Goal: Information Seeking & Learning: Learn about a topic

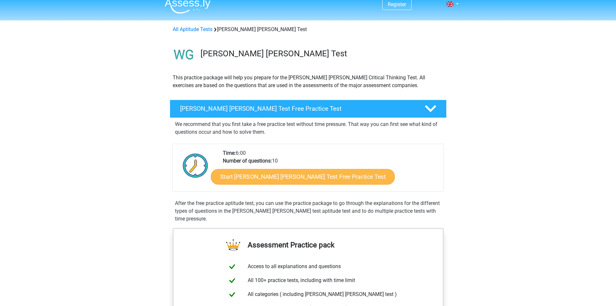
scroll to position [6, 0]
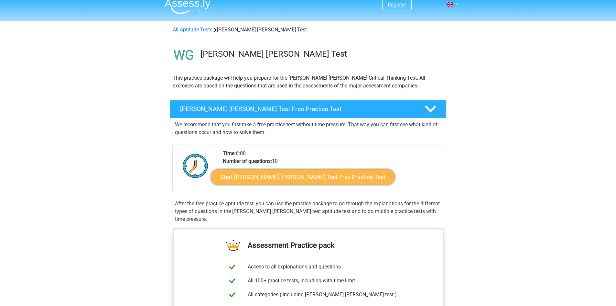
click at [276, 179] on link "Start Watson Glaser Test Free Practice Test" at bounding box center [303, 177] width 184 height 16
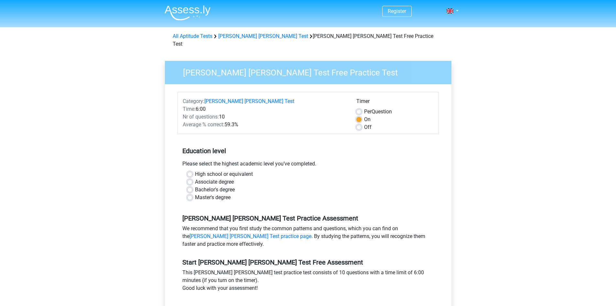
click at [212, 193] on label "Master's degree" at bounding box center [213, 197] width 36 height 8
click at [192, 193] on input "Master's degree" at bounding box center [189, 196] width 5 height 6
radio input "true"
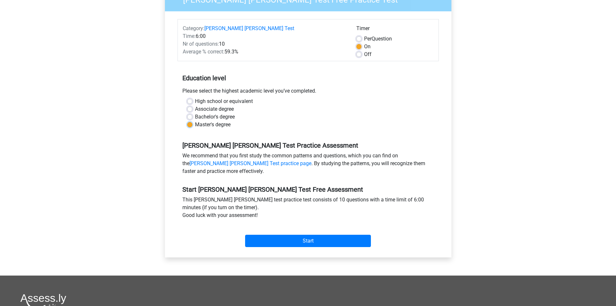
scroll to position [75, 0]
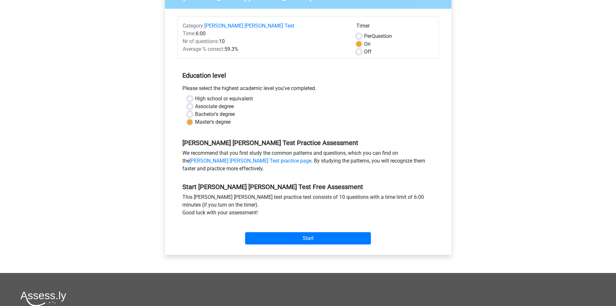
click at [364, 32] on label "Per Question" at bounding box center [378, 36] width 28 height 8
click at [361, 32] on input "Per Question" at bounding box center [358, 35] width 5 height 6
radio input "true"
click at [284, 232] on input "Start" at bounding box center [308, 238] width 126 height 12
click at [306, 236] on input "Start" at bounding box center [308, 238] width 126 height 12
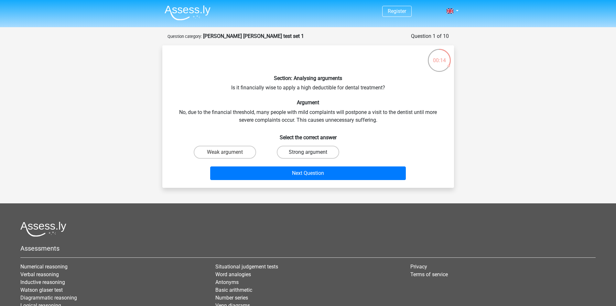
click at [292, 153] on label "Strong argument" at bounding box center [308, 152] width 62 height 13
click at [308, 153] on input "Strong argument" at bounding box center [310, 154] width 4 height 4
radio input "true"
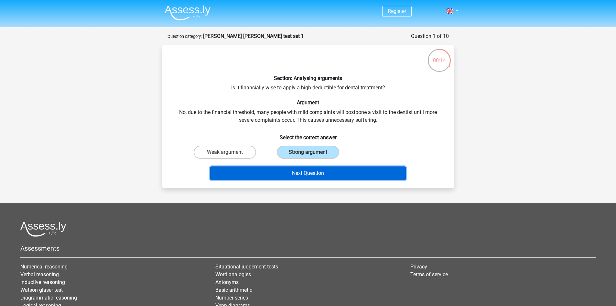
click at [293, 173] on button "Next Question" at bounding box center [308, 173] width 196 height 14
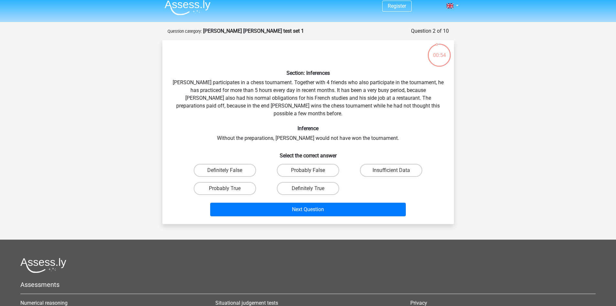
scroll to position [5, 0]
click at [213, 188] on div "Probably True" at bounding box center [224, 189] width 83 height 18
click at [213, 182] on label "Probably True" at bounding box center [225, 188] width 62 height 13
click at [225, 189] on input "Probably True" at bounding box center [227, 191] width 4 height 4
radio input "true"
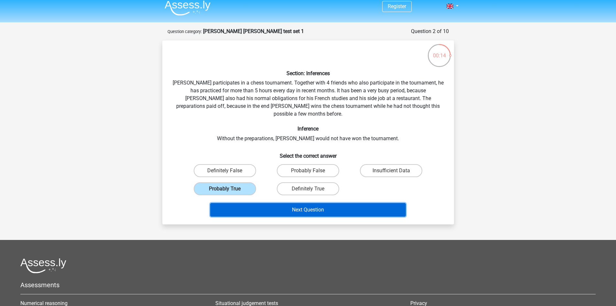
click at [299, 205] on button "Next Question" at bounding box center [308, 210] width 196 height 14
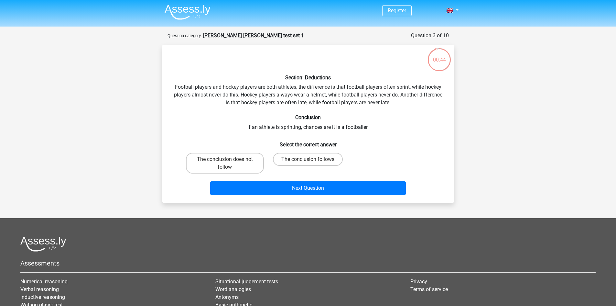
scroll to position [0, 0]
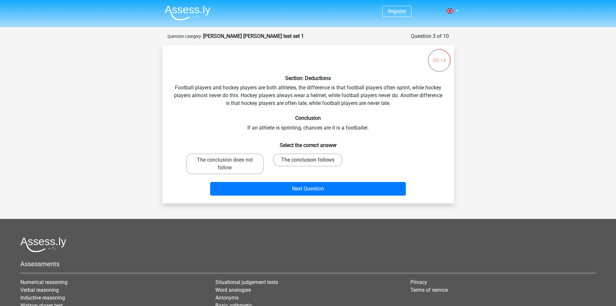
click at [287, 158] on label "The conclusion follows" at bounding box center [308, 159] width 70 height 13
click at [308, 160] on input "The conclusion follows" at bounding box center [310, 162] width 4 height 4
radio input "true"
click at [227, 165] on label "The conclusion does not follow" at bounding box center [225, 163] width 78 height 21
click at [227, 164] on input "The conclusion does not follow" at bounding box center [227, 162] width 4 height 4
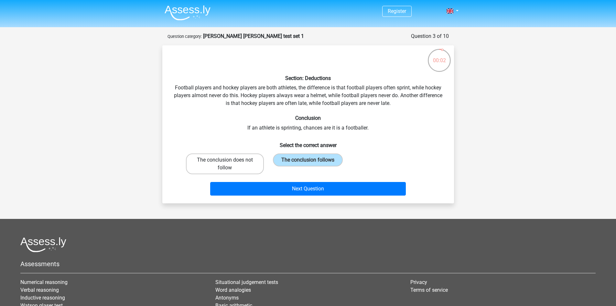
radio input "true"
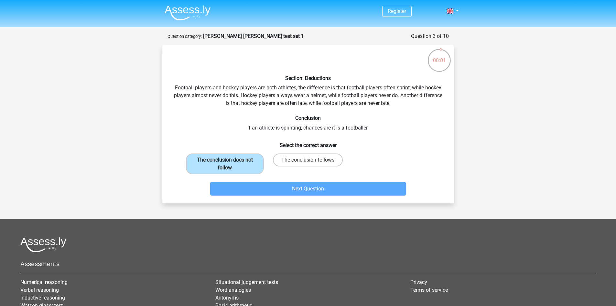
click at [260, 181] on div "Next Question" at bounding box center [308, 187] width 271 height 21
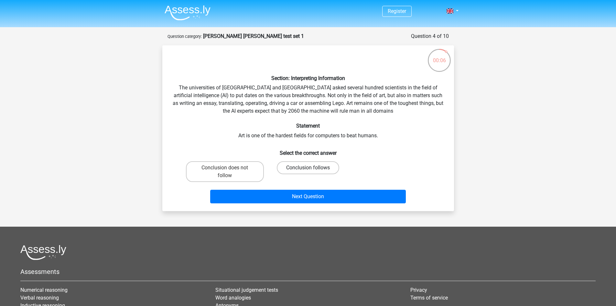
click at [299, 167] on label "Conclusion follows" at bounding box center [308, 167] width 62 height 13
click at [308, 168] on input "Conclusion follows" at bounding box center [310, 170] width 4 height 4
radio input "true"
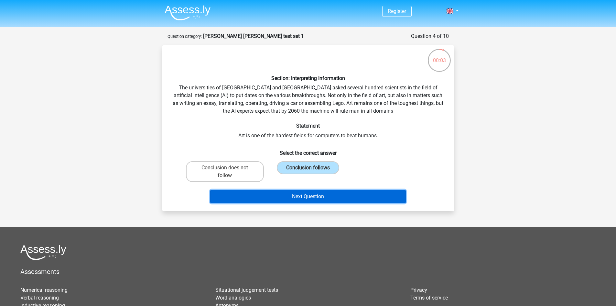
click at [304, 197] on button "Next Question" at bounding box center [308, 197] width 196 height 14
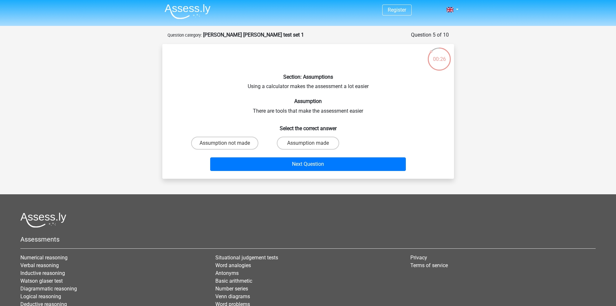
scroll to position [1, 0]
click at [305, 147] on label "Assumption made" at bounding box center [308, 143] width 62 height 13
click at [308, 147] on input "Assumption made" at bounding box center [310, 145] width 4 height 4
radio input "true"
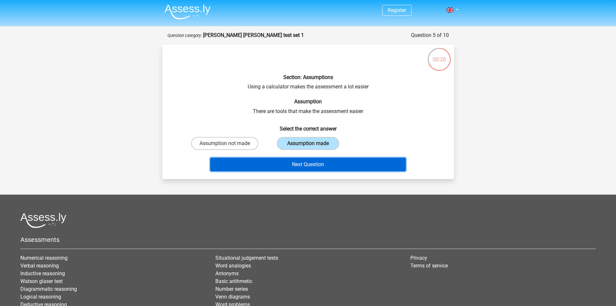
click at [313, 168] on button "Next Question" at bounding box center [308, 165] width 196 height 14
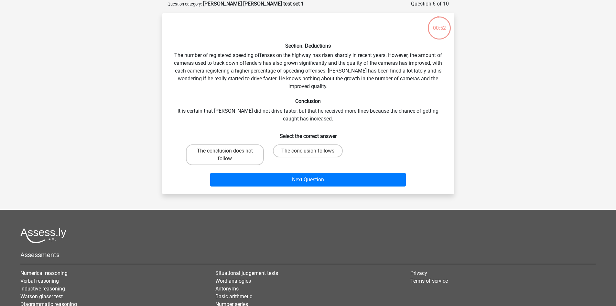
scroll to position [0, 0]
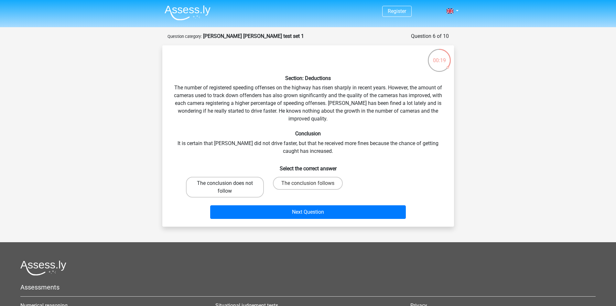
click at [201, 186] on label "The conclusion does not follow" at bounding box center [225, 187] width 78 height 21
click at [225, 186] on input "The conclusion does not follow" at bounding box center [227, 185] width 4 height 4
radio input "true"
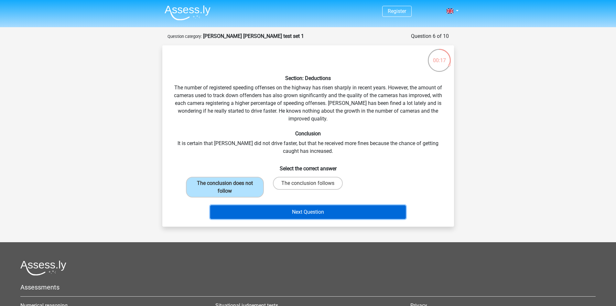
click at [274, 208] on button "Next Question" at bounding box center [308, 212] width 196 height 14
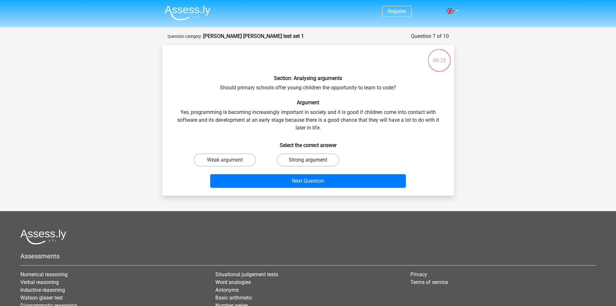
click at [294, 157] on label "Strong argument" at bounding box center [308, 159] width 62 height 13
click at [308, 160] on input "Strong argument" at bounding box center [310, 162] width 4 height 4
radio input "true"
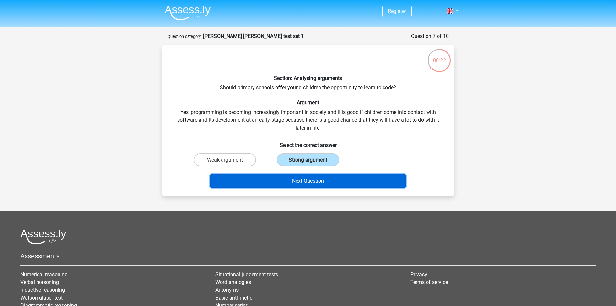
click at [303, 185] on button "Next Question" at bounding box center [308, 181] width 196 height 14
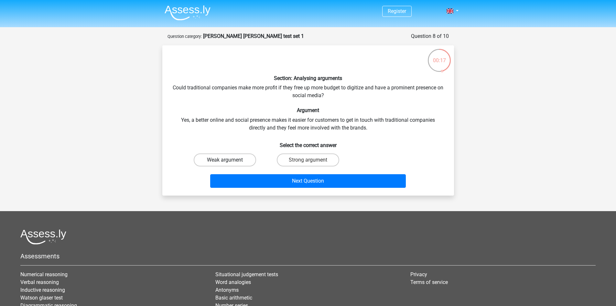
click at [219, 162] on label "Weak argument" at bounding box center [225, 159] width 62 height 13
click at [225, 162] on input "Weak argument" at bounding box center [227, 162] width 4 height 4
radio input "true"
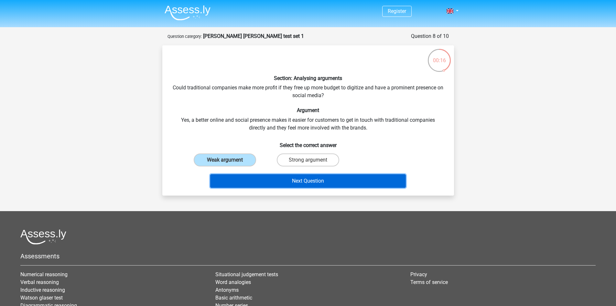
click at [245, 186] on button "Next Question" at bounding box center [308, 181] width 196 height 14
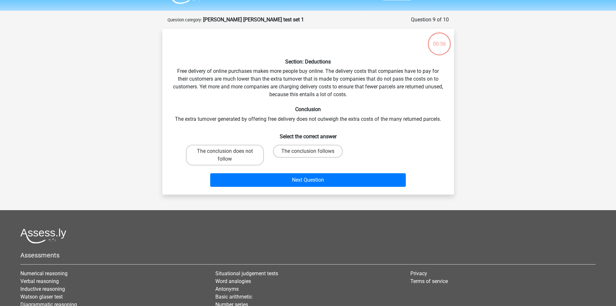
scroll to position [16, 0]
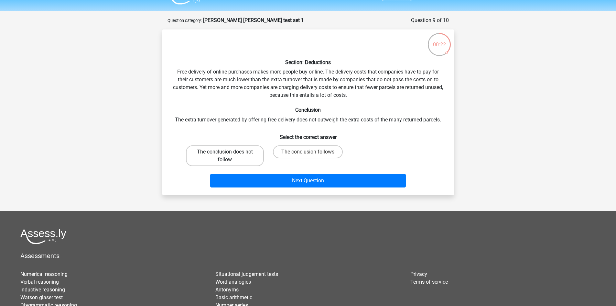
click at [199, 153] on label "The conclusion does not follow" at bounding box center [225, 155] width 78 height 21
click at [225, 153] on input "The conclusion does not follow" at bounding box center [227, 154] width 4 height 4
radio input "true"
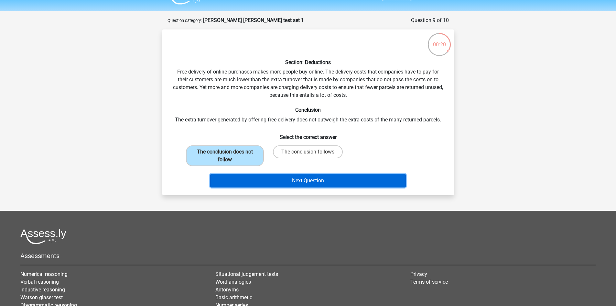
click at [257, 177] on button "Next Question" at bounding box center [308, 181] width 196 height 14
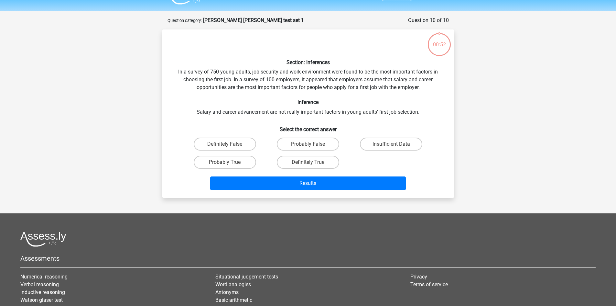
scroll to position [32, 0]
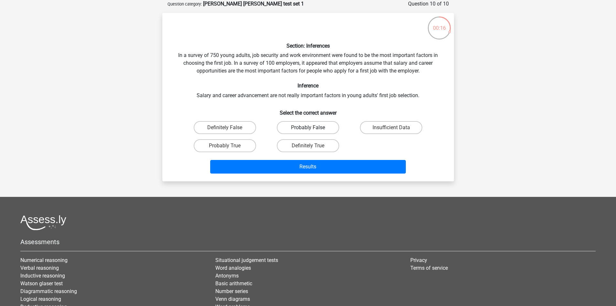
click at [283, 130] on label "Probably False" at bounding box center [308, 127] width 62 height 13
click at [308, 130] on input "Probably False" at bounding box center [310, 129] width 4 height 4
radio input "true"
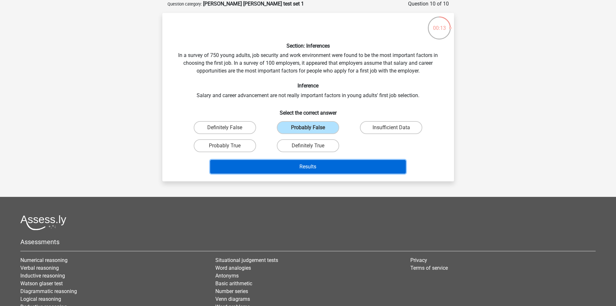
click at [267, 167] on button "Results" at bounding box center [308, 167] width 196 height 14
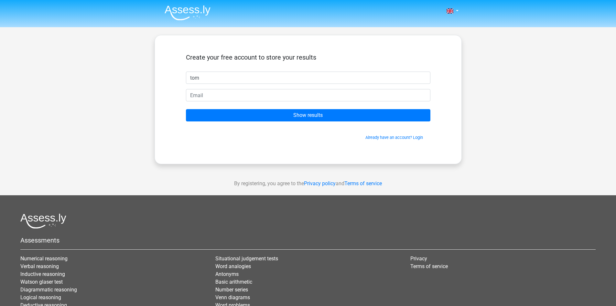
type input "tom"
type input "[EMAIL_ADDRESS][DOMAIN_NAME]"
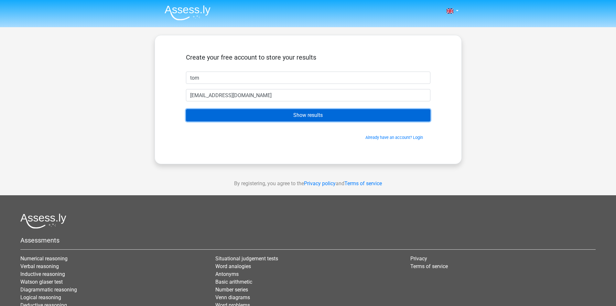
click at [229, 112] on input "Show results" at bounding box center [308, 115] width 245 height 12
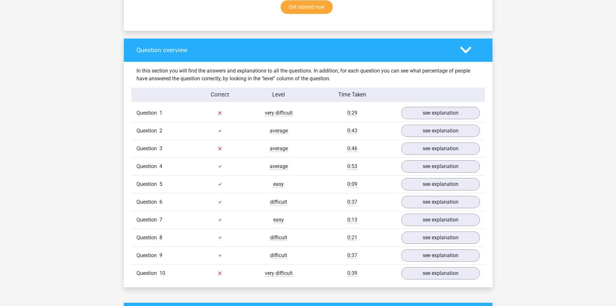
scroll to position [462, 0]
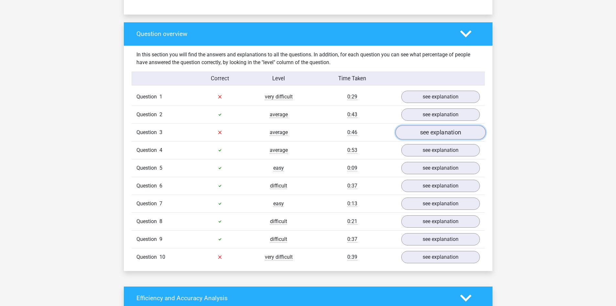
click at [442, 134] on link "see explanation" at bounding box center [440, 132] width 90 height 14
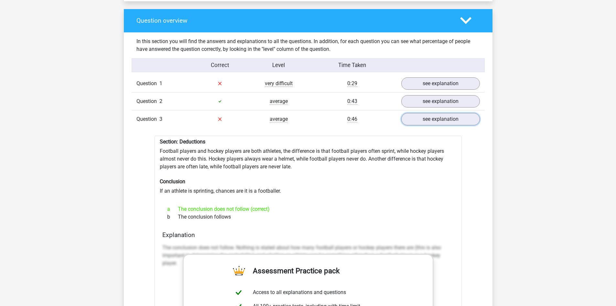
scroll to position [475, 0]
click at [415, 116] on link "see explanation" at bounding box center [440, 119] width 90 height 14
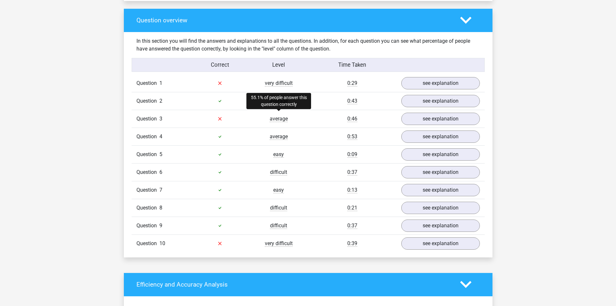
click at [270, 115] on span "average" at bounding box center [279, 118] width 18 height 6
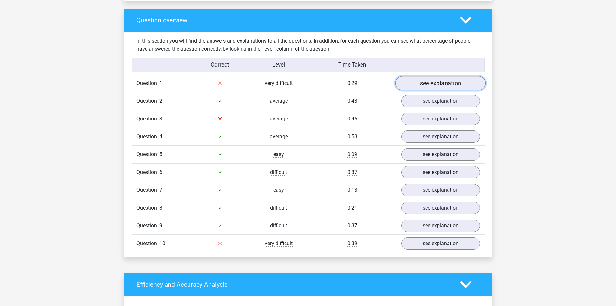
click at [429, 77] on link "see explanation" at bounding box center [440, 83] width 90 height 14
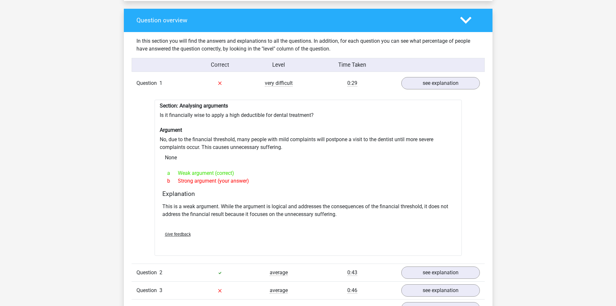
drag, startPoint x: 429, startPoint y: 77, endPoint x: 507, endPoint y: 159, distance: 113.2
click at [452, 83] on link "see explanation" at bounding box center [440, 83] width 90 height 14
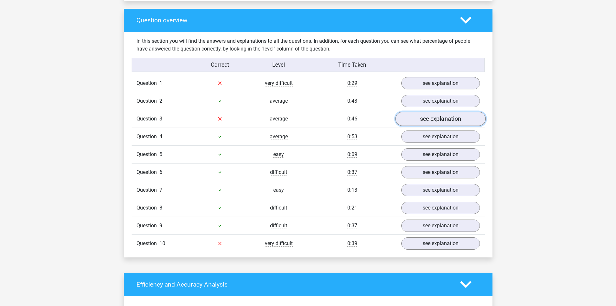
click at [441, 119] on link "see explanation" at bounding box center [440, 119] width 90 height 14
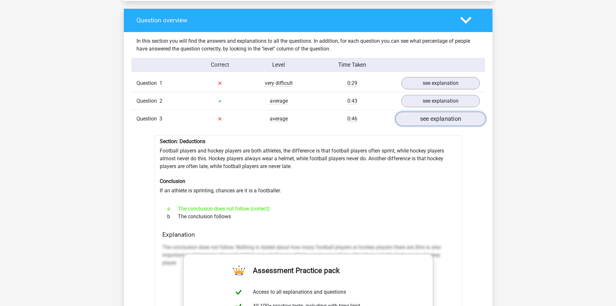
click at [441, 119] on link "see explanation" at bounding box center [440, 119] width 90 height 14
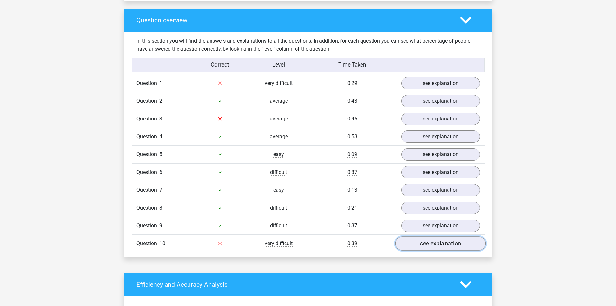
click at [435, 243] on link "see explanation" at bounding box center [440, 243] width 90 height 14
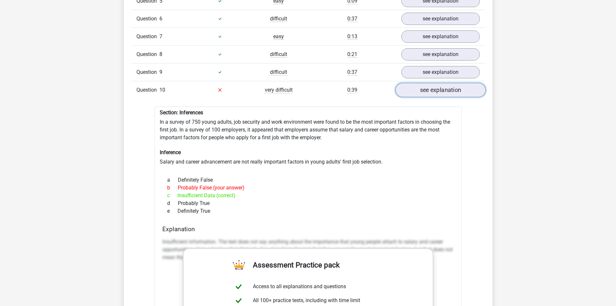
scroll to position [629, 0]
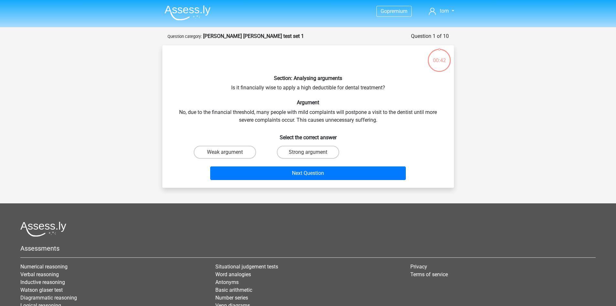
scroll to position [32, 0]
